Goal: Task Accomplishment & Management: Complete application form

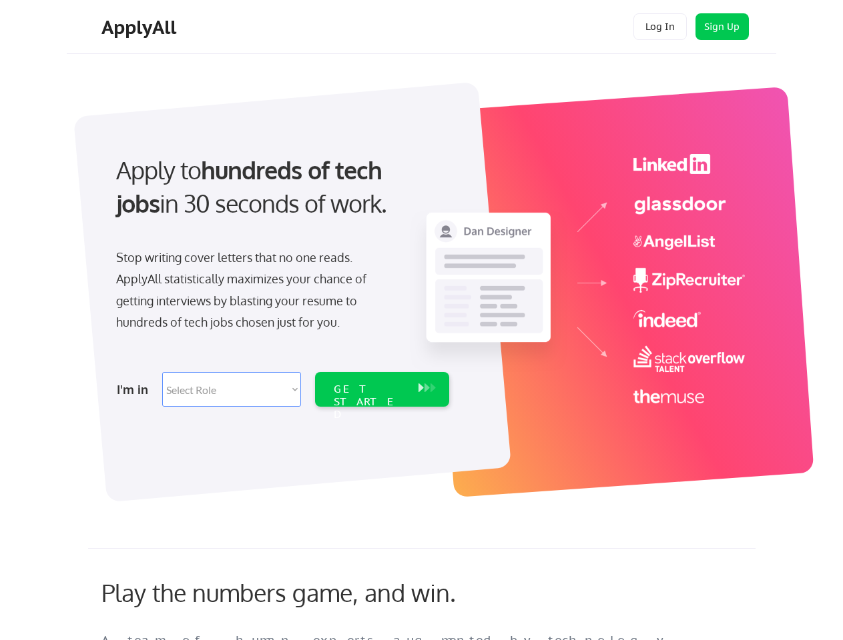
click at [421, 320] on div "Apply to hundreds of tech jobs in 30 seconds of work. Stop writing cover letter…" at bounding box center [281, 276] width 373 height 273
click at [423, 285] on div "Apply to hundreds of tech jobs in 30 seconds of work. Stop writing cover letter…" at bounding box center [281, 276] width 373 height 273
click at [281, 276] on div "Stop writing cover letters that no one reads. ApplyAll statistically maximizes …" at bounding box center [253, 290] width 274 height 87
click at [280, 198] on div "Apply to hundreds of tech jobs in 30 seconds of work." at bounding box center [280, 186] width 328 height 67
click at [253, 293] on div "Stop writing cover letters that no one reads. ApplyAll statistically maximizes …" at bounding box center [253, 290] width 274 height 87
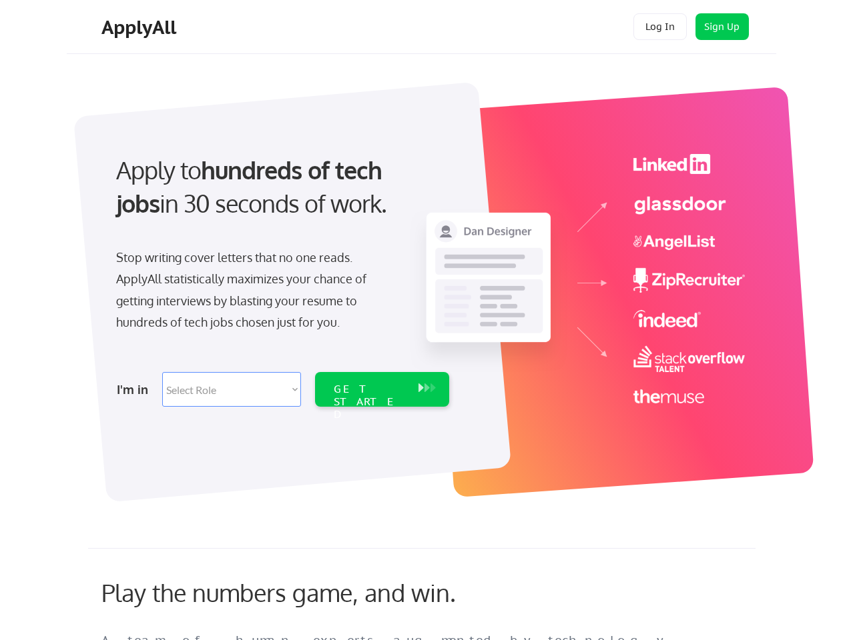
click at [281, 390] on select "Select Role Software Engineering Product Management Customer Success Sales UI/U…" at bounding box center [231, 389] width 139 height 35
click at [135, 390] on div "I'm in" at bounding box center [135, 389] width 37 height 21
click at [231, 390] on select "Select Role Software Engineering Product Management Customer Success Sales UI/U…" at bounding box center [231, 389] width 139 height 35
click at [382, 390] on div "GET STARTED" at bounding box center [369, 402] width 71 height 39
click at [369, 390] on div "GET STARTED" at bounding box center [369, 402] width 71 height 39
